Goal: Information Seeking & Learning: Learn about a topic

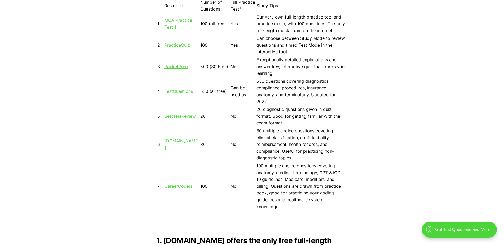
scroll to position [505, 0]
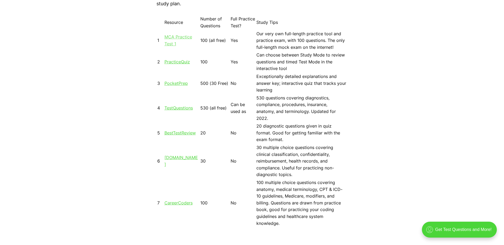
click at [175, 38] on link "MCA Practice Test 1" at bounding box center [178, 40] width 28 height 12
click at [184, 108] on link "TestQuestions" at bounding box center [178, 107] width 28 height 5
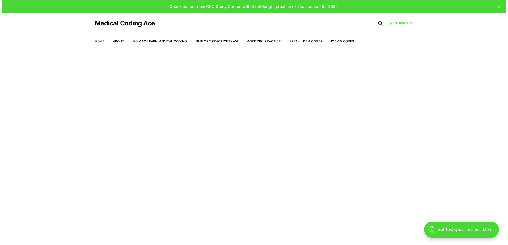
scroll to position [13, 0]
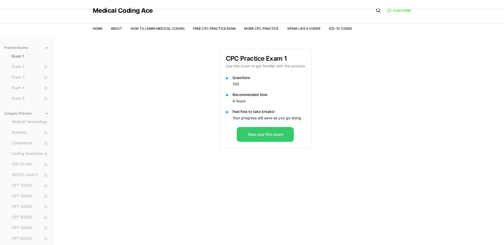
click at [258, 138] on button "Take your first exam" at bounding box center [265, 134] width 57 height 15
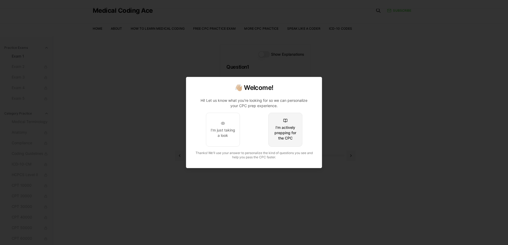
click at [287, 142] on button "I'm actively prepping for the CPC" at bounding box center [285, 130] width 34 height 34
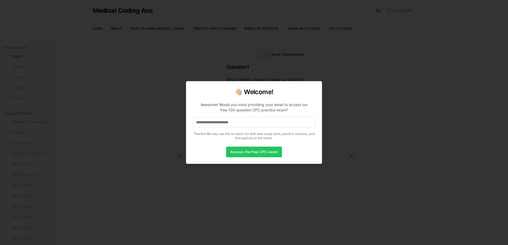
click at [382, 142] on div at bounding box center [254, 122] width 508 height 245
